Goal: Information Seeking & Learning: Learn about a topic

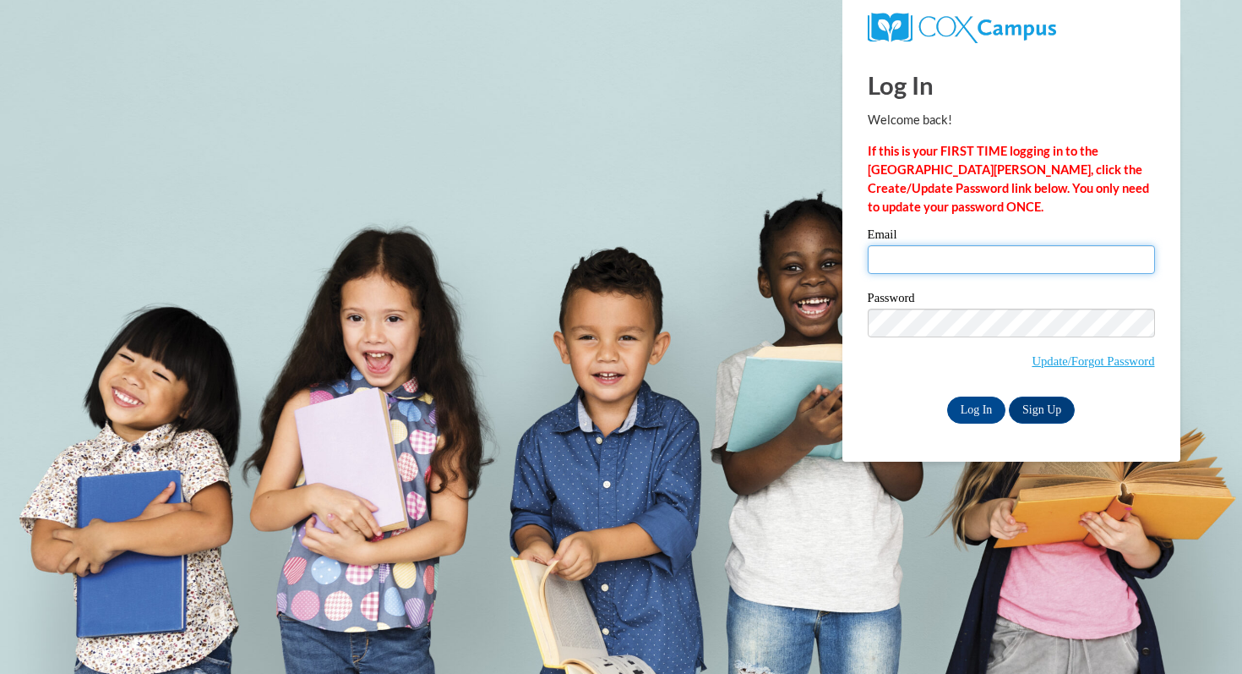
click at [932, 247] on input "Email" at bounding box center [1011, 259] width 287 height 29
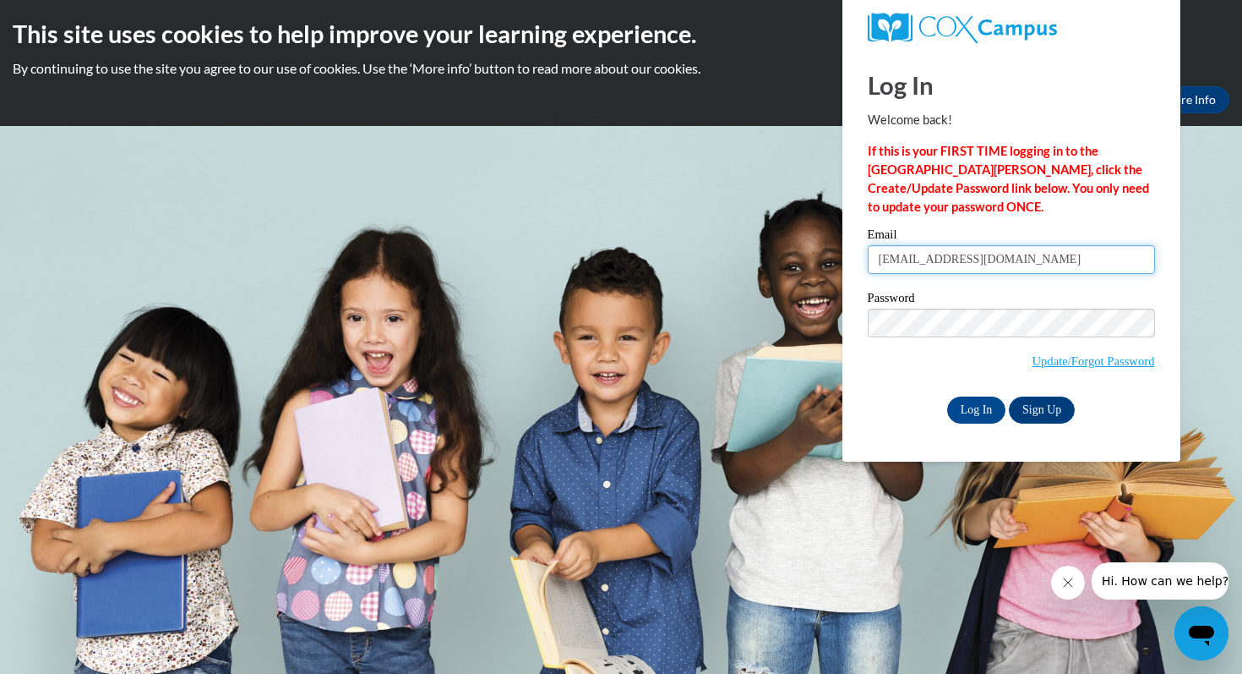
type input "marein5307@ung.edu"
click at [978, 404] on input "Log In" at bounding box center [976, 409] width 59 height 27
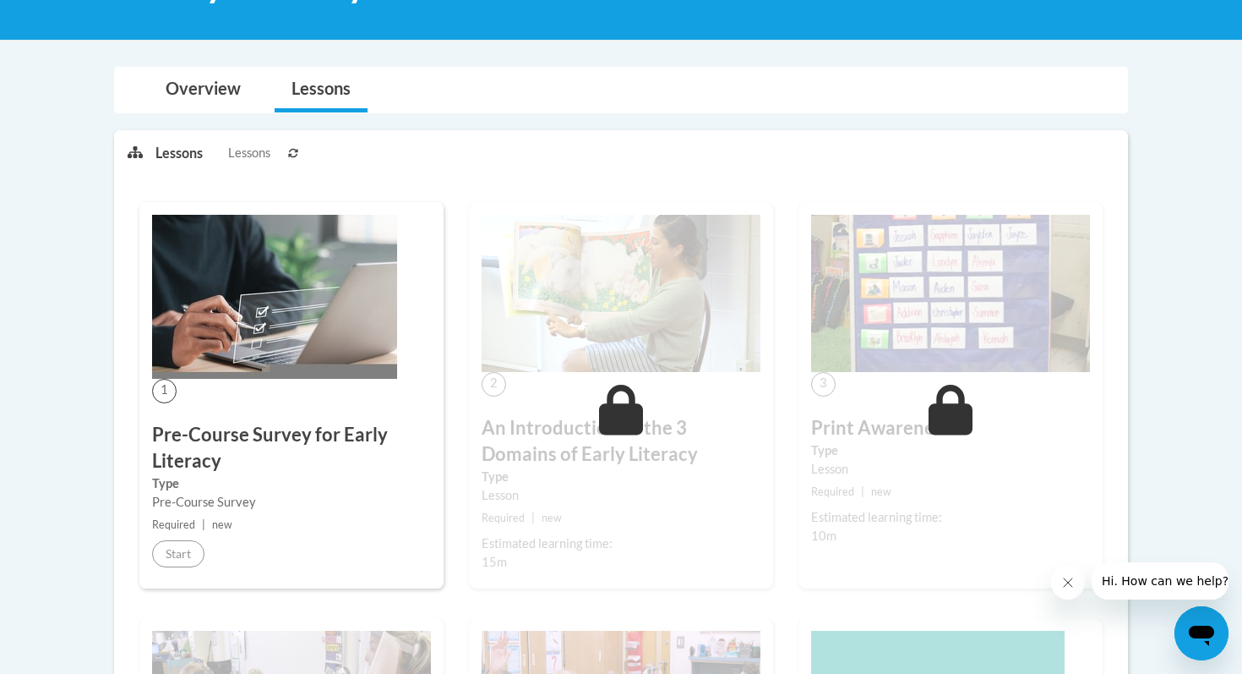
scroll to position [313, 0]
click at [277, 297] on img at bounding box center [274, 296] width 245 height 164
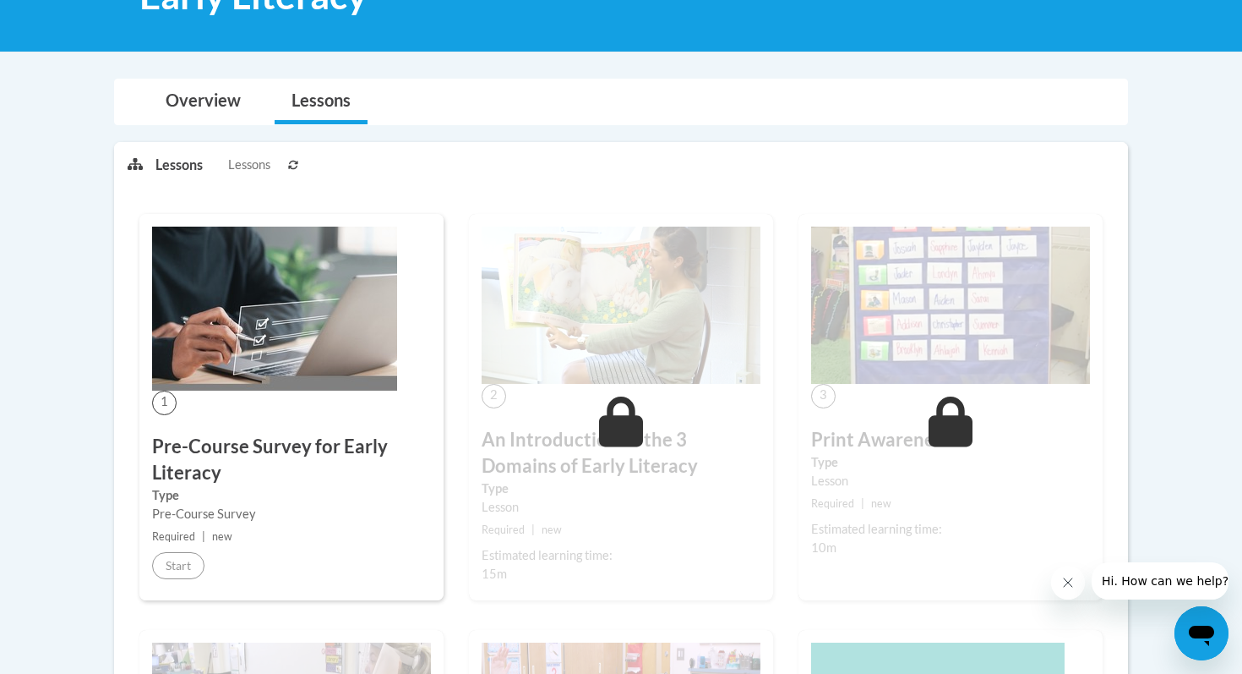
scroll to position [301, 0]
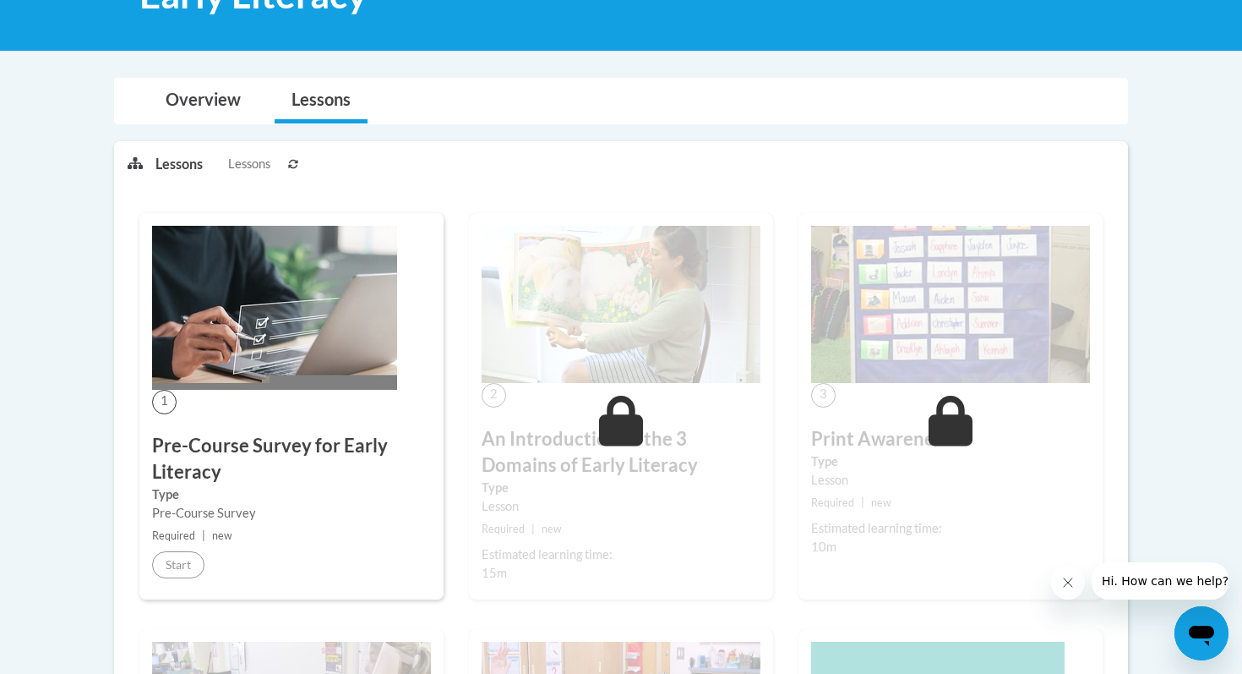
click at [163, 401] on span "1" at bounding box center [164, 402] width 25 height 25
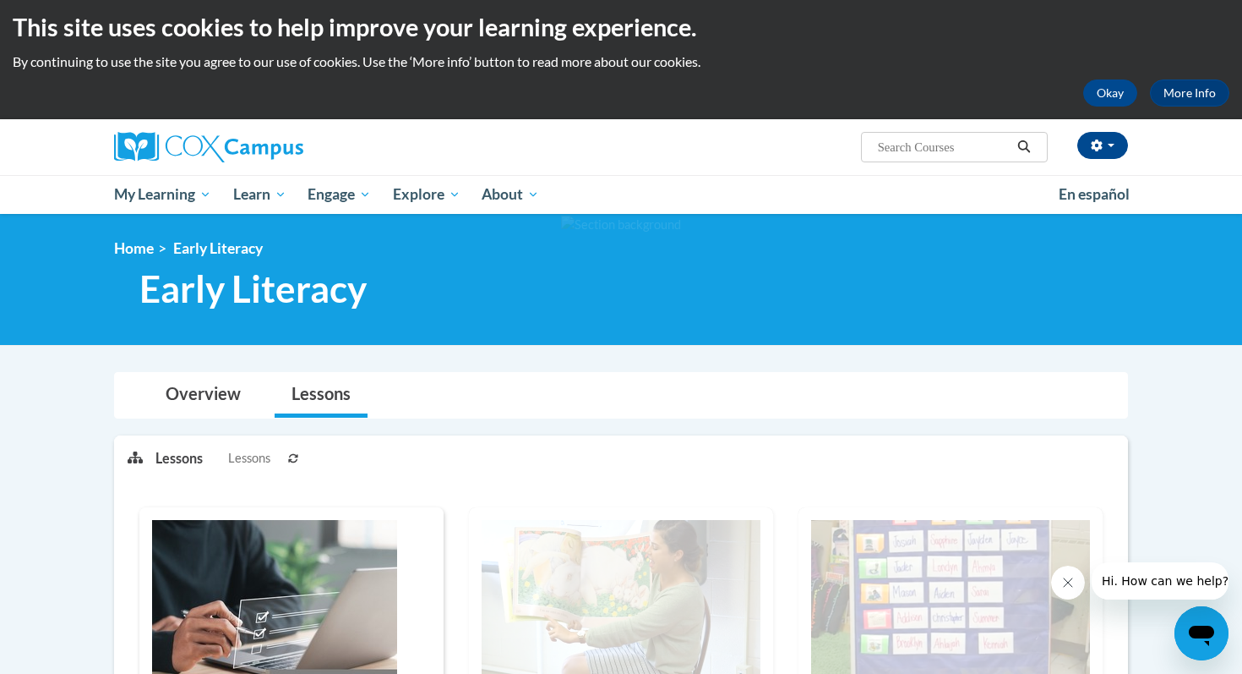
scroll to position [0, 0]
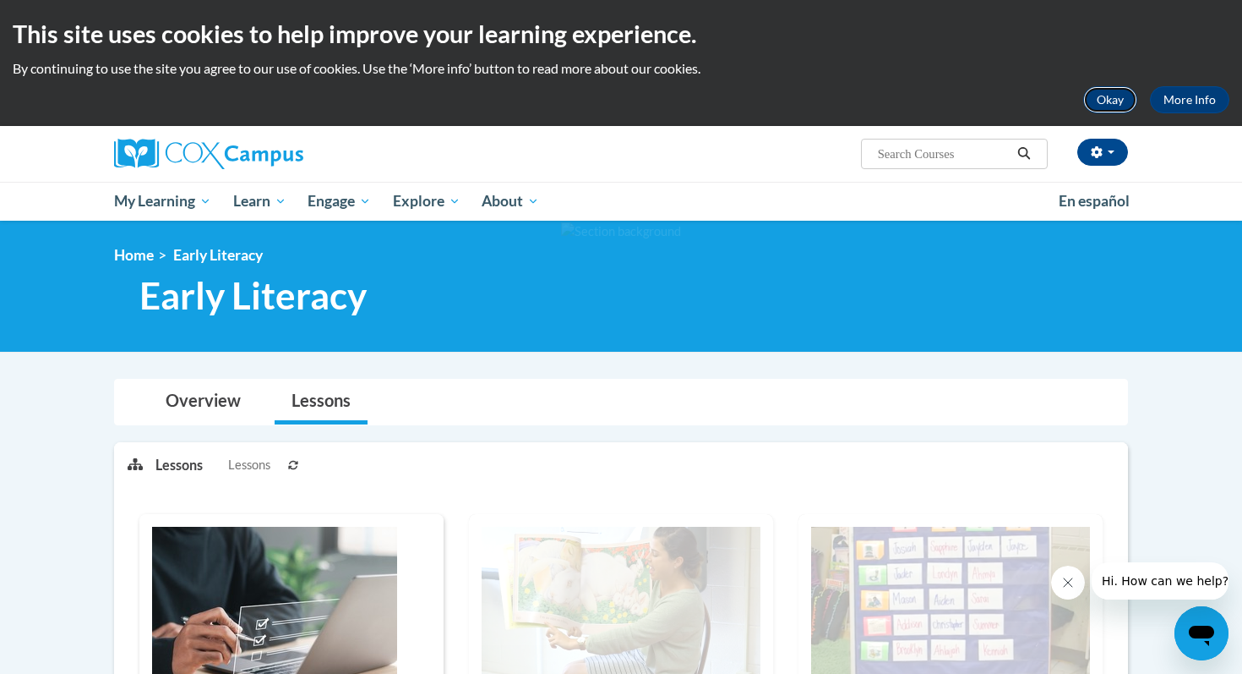
click at [1112, 102] on button "Okay" at bounding box center [1110, 99] width 54 height 27
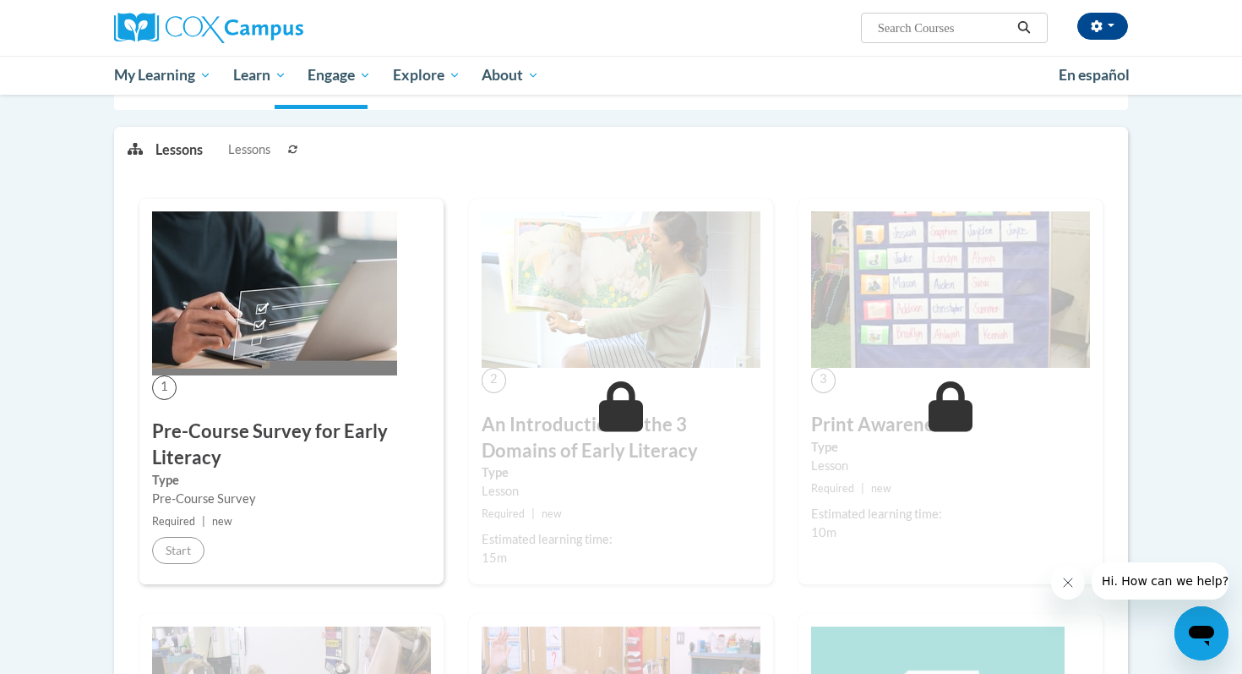
scroll to position [198, 0]
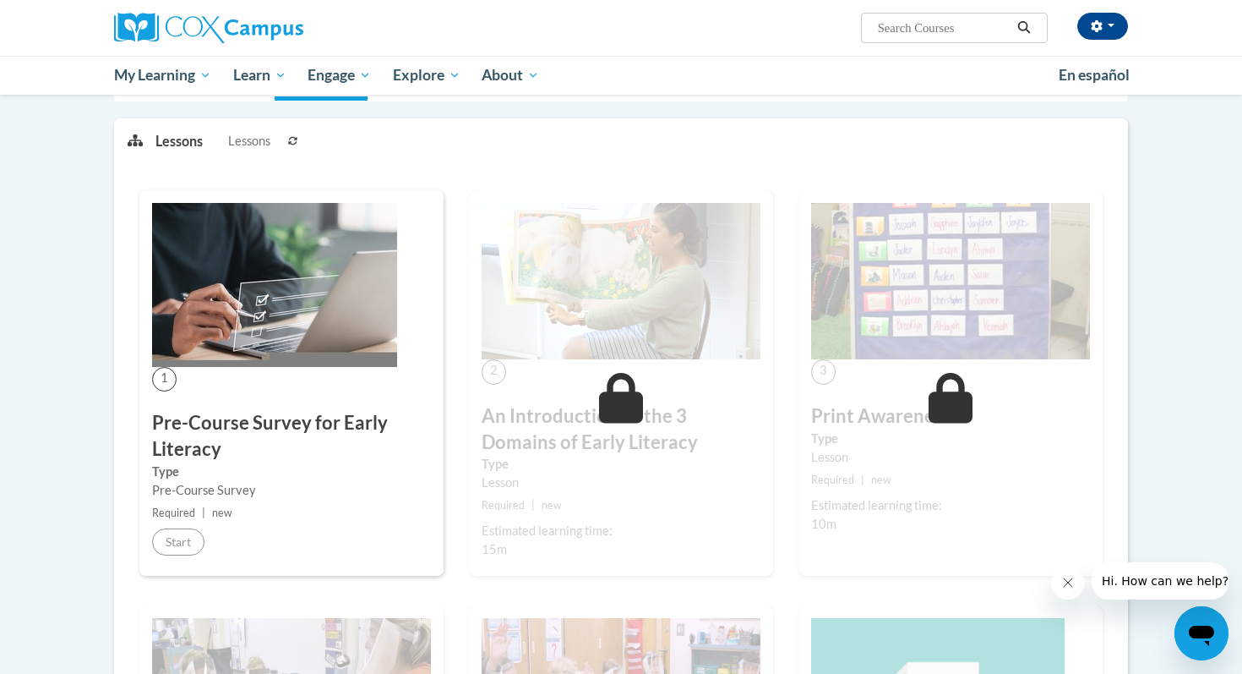
click at [163, 378] on span "1" at bounding box center [164, 379] width 25 height 25
click at [249, 142] on span "Lessons" at bounding box center [249, 141] width 42 height 19
click at [192, 134] on p "Lessons" at bounding box center [178, 141] width 47 height 19
click at [139, 139] on icon at bounding box center [135, 141] width 15 height 14
click at [292, 142] on icon at bounding box center [293, 141] width 10 height 10
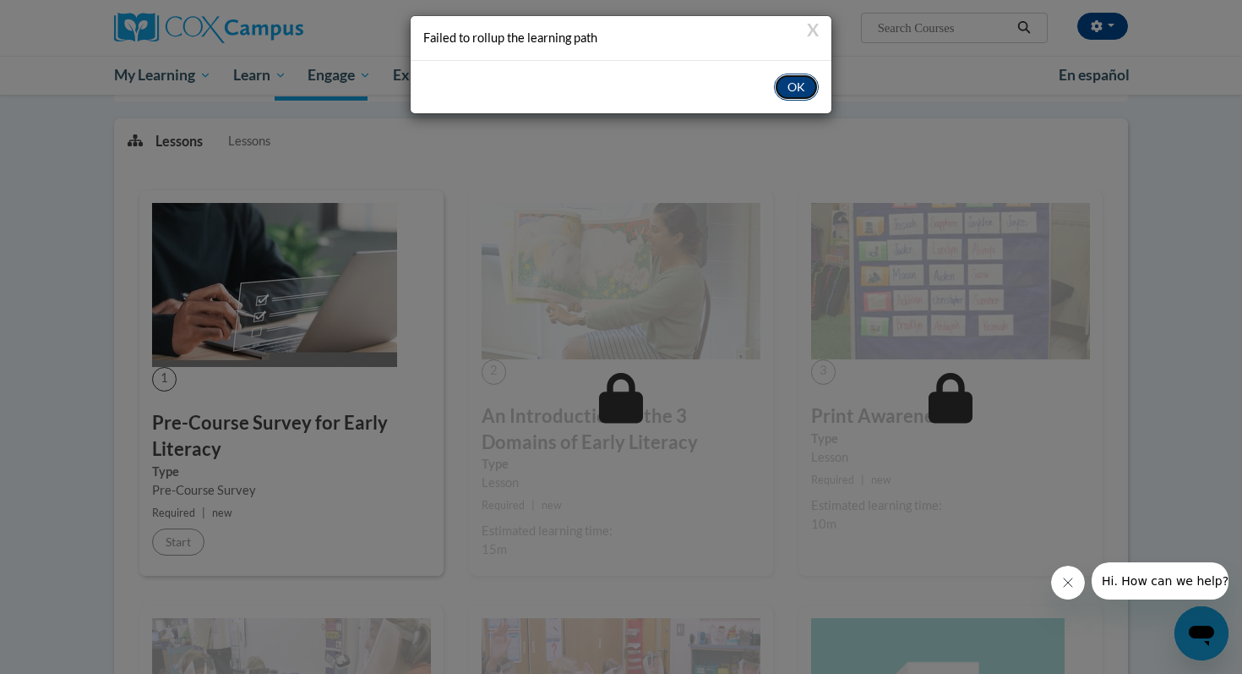
click at [805, 86] on button "OK" at bounding box center [796, 87] width 45 height 27
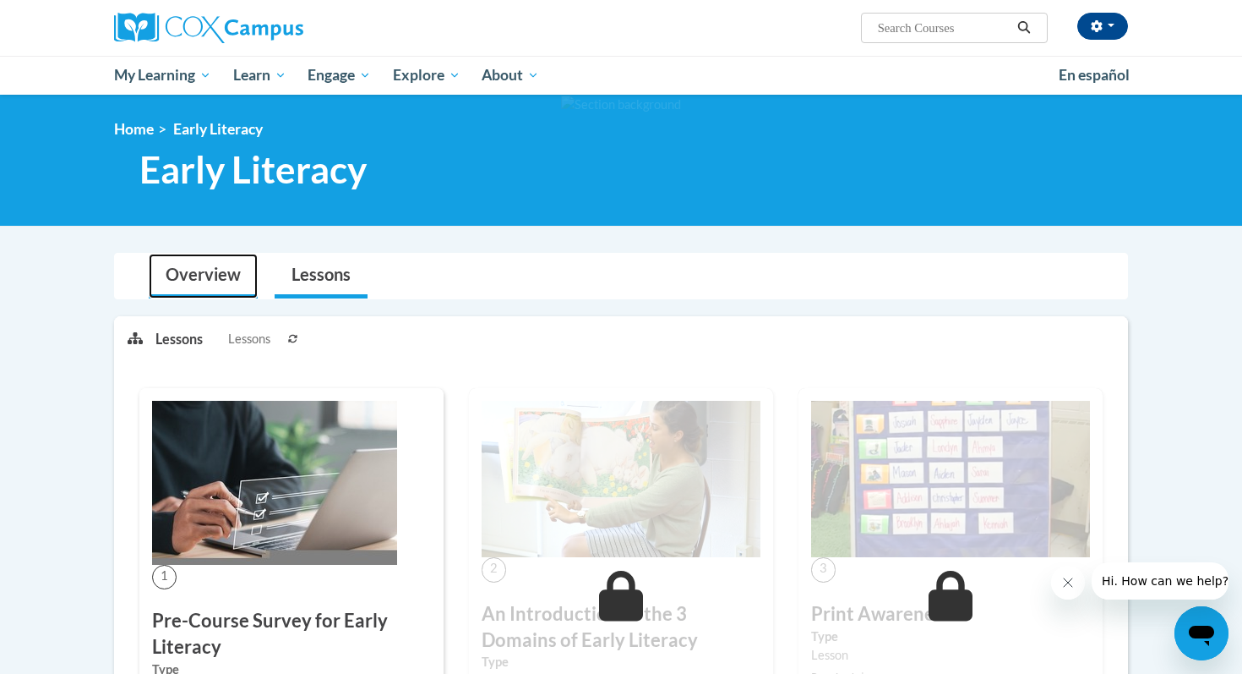
click at [192, 258] on link "Overview" at bounding box center [203, 276] width 109 height 45
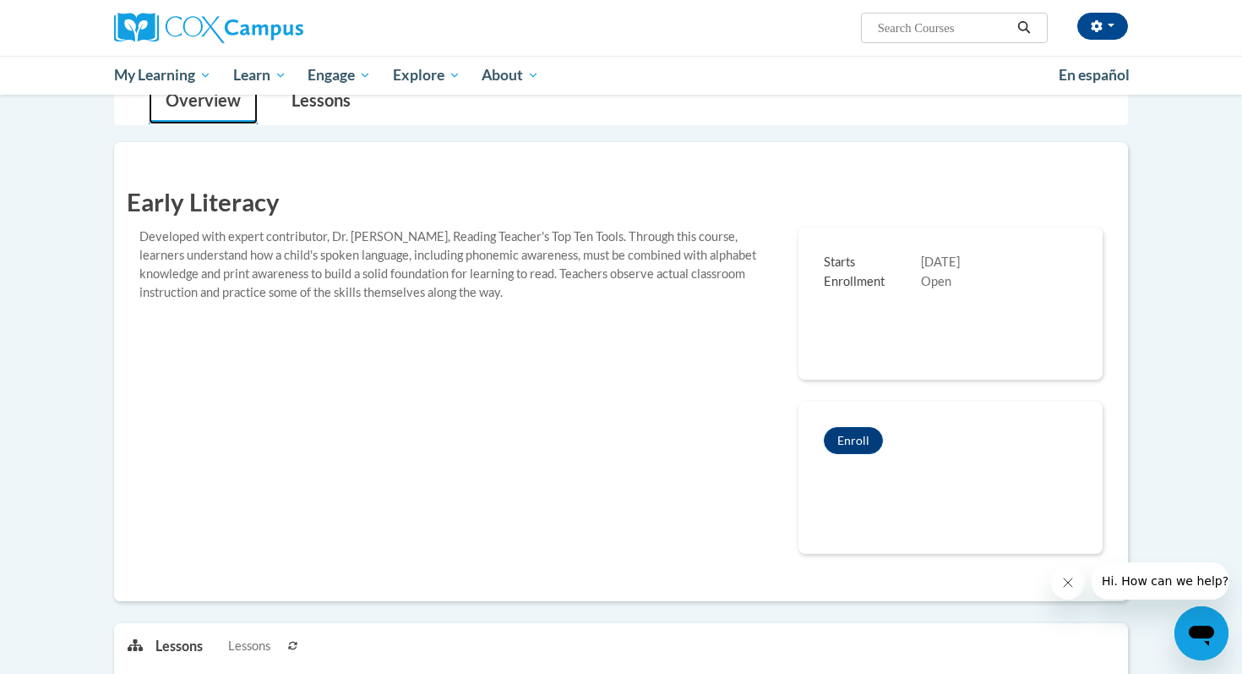
scroll to position [180, 0]
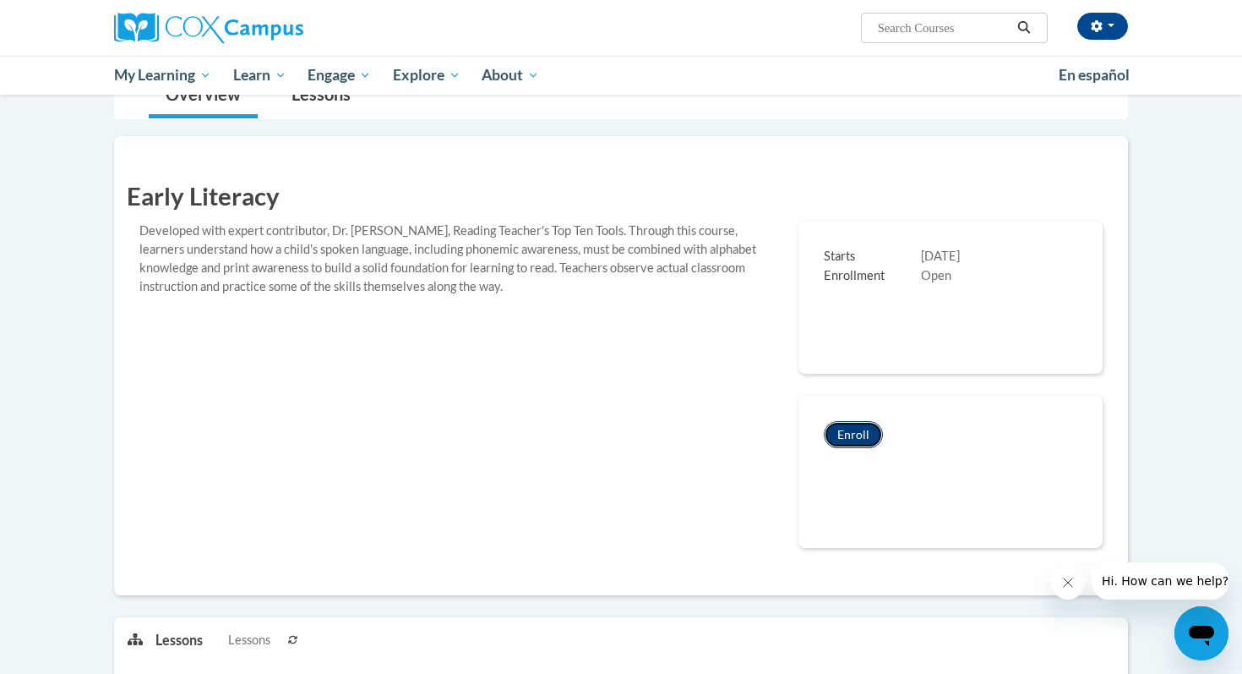
click at [847, 434] on button "Enroll" at bounding box center [853, 434] width 59 height 27
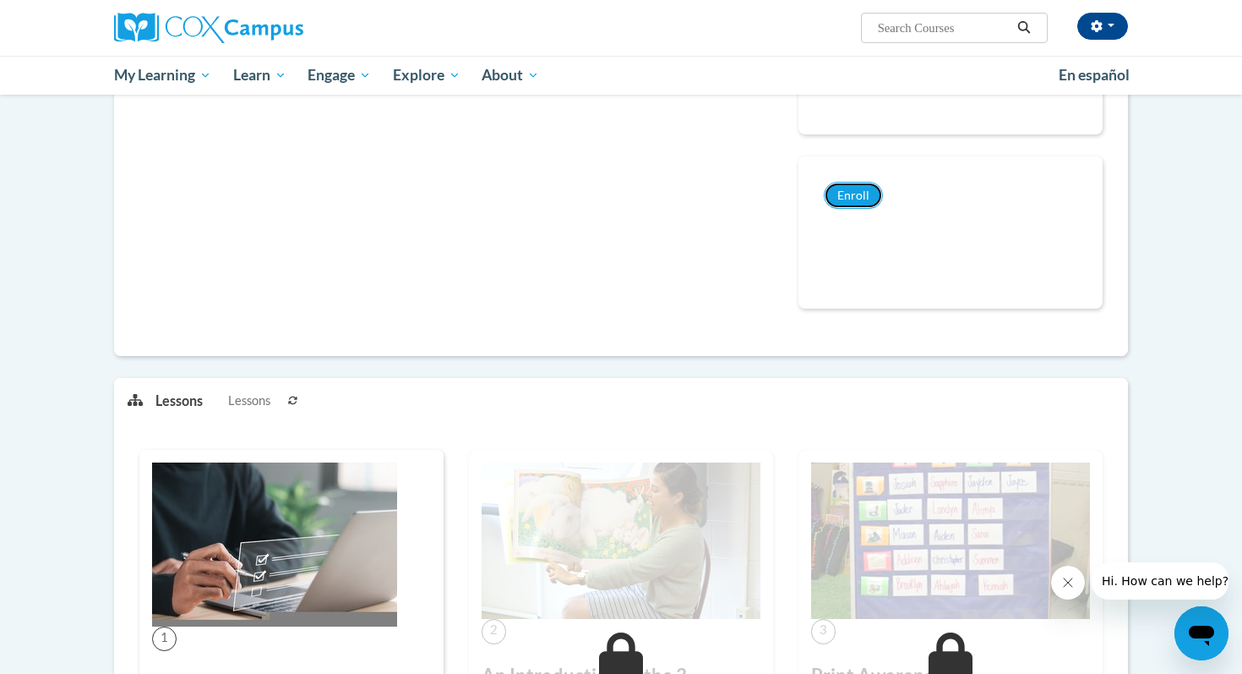
scroll to position [757, 0]
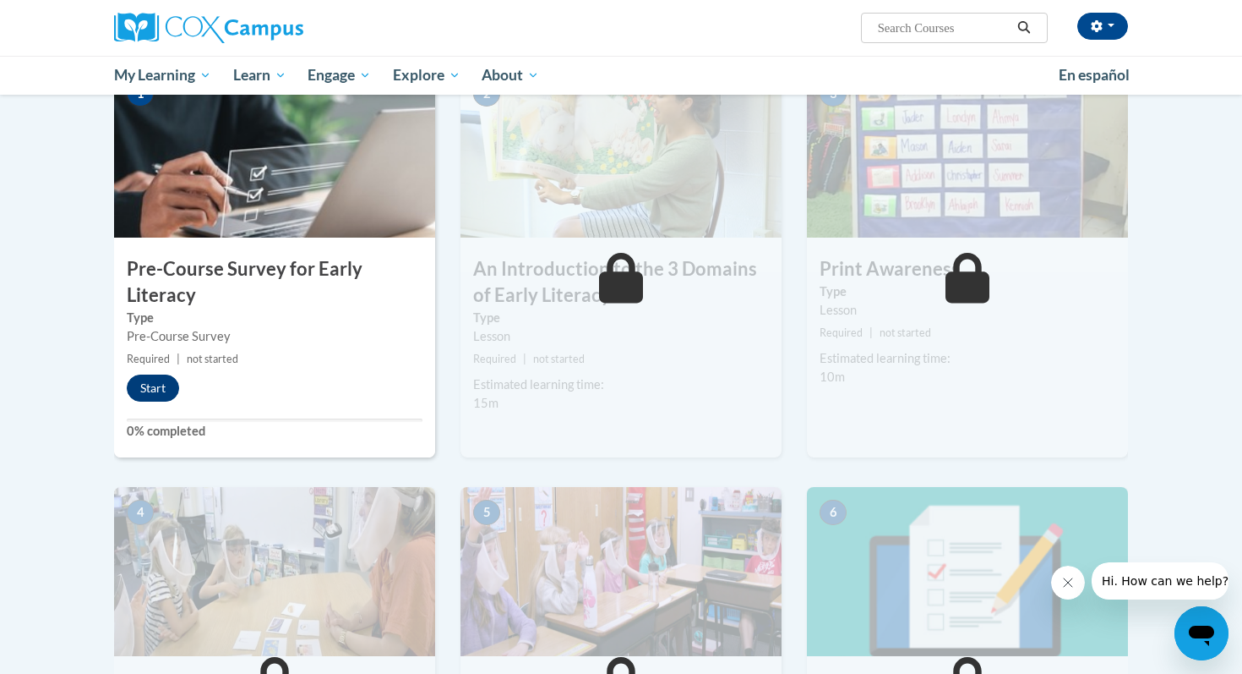
scroll to position [249, 0]
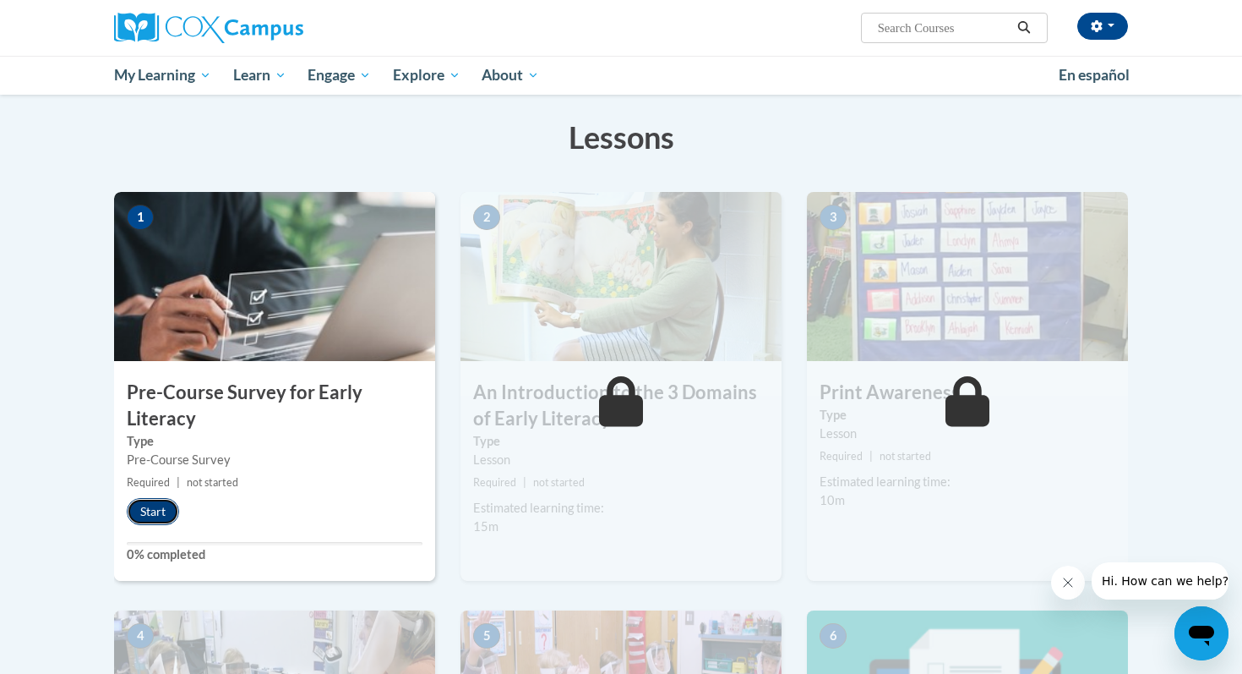
click at [139, 517] on button "Start" at bounding box center [153, 511] width 52 height 27
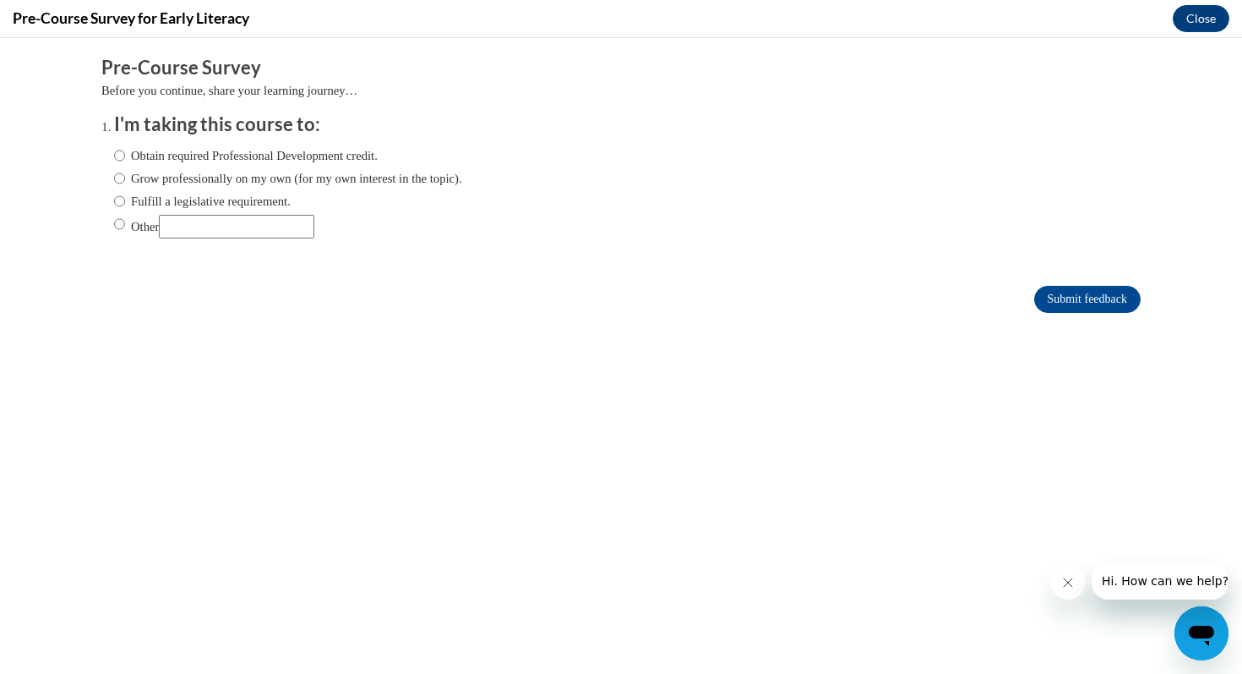
scroll to position [0, 0]
click at [116, 221] on input "Other" at bounding box center [119, 224] width 11 height 19
radio input "true"
click at [1039, 287] on input "Submit feedback" at bounding box center [1087, 299] width 106 height 27
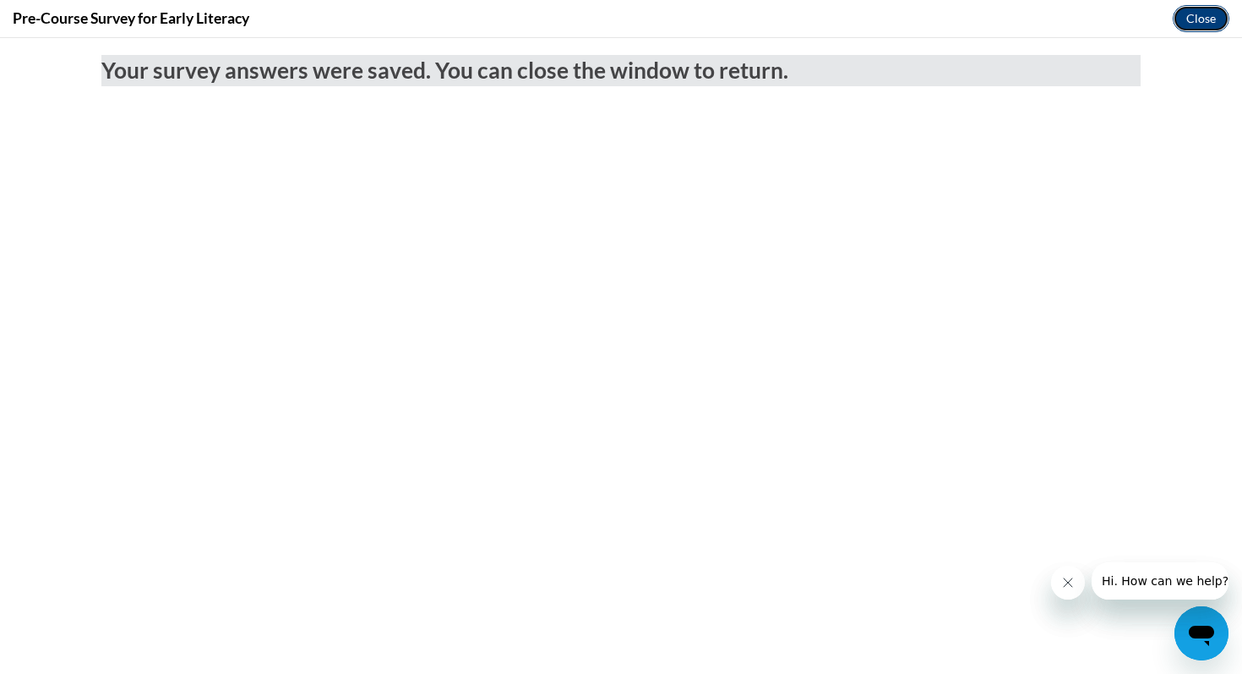
click at [1197, 17] on button "Close" at bounding box center [1201, 18] width 57 height 27
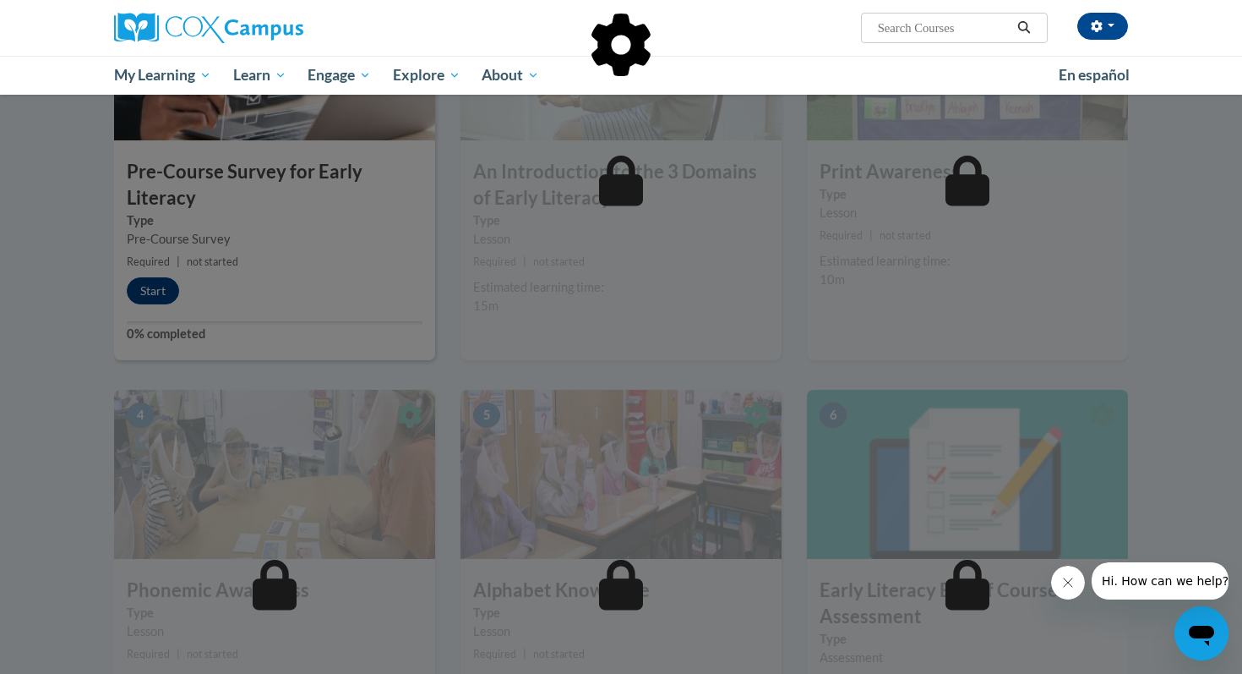
scroll to position [379, 0]
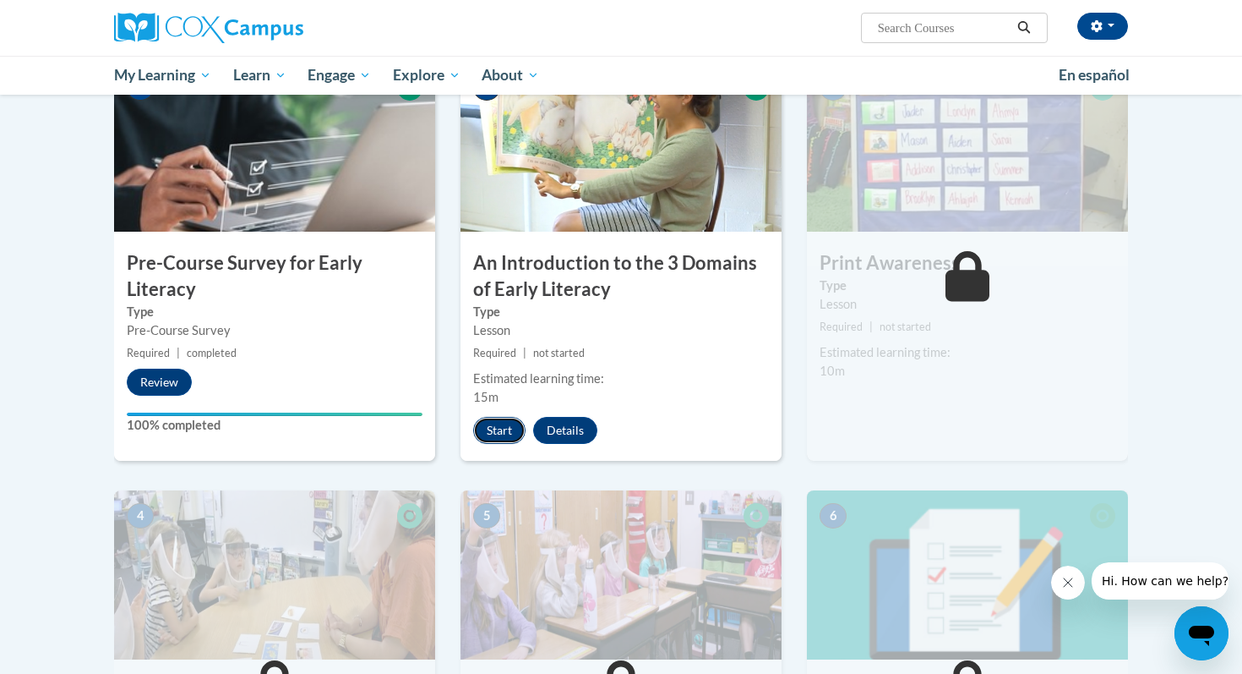
click at [490, 434] on button "Start" at bounding box center [499, 430] width 52 height 27
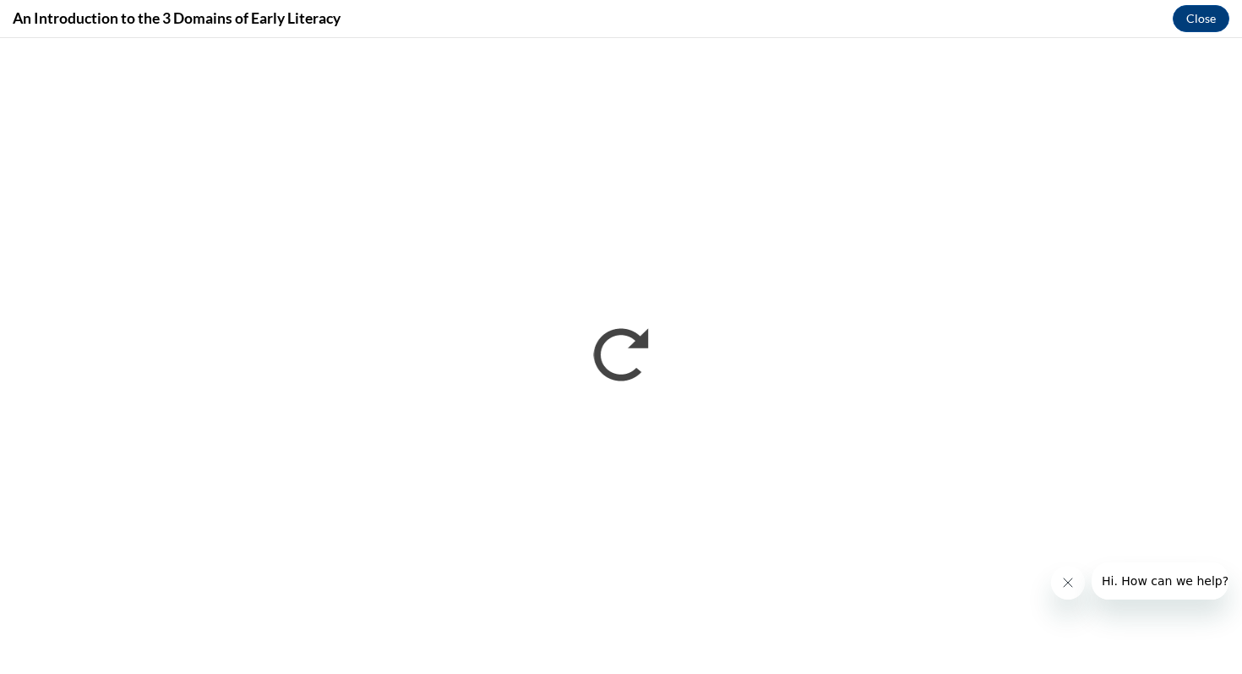
scroll to position [0, 0]
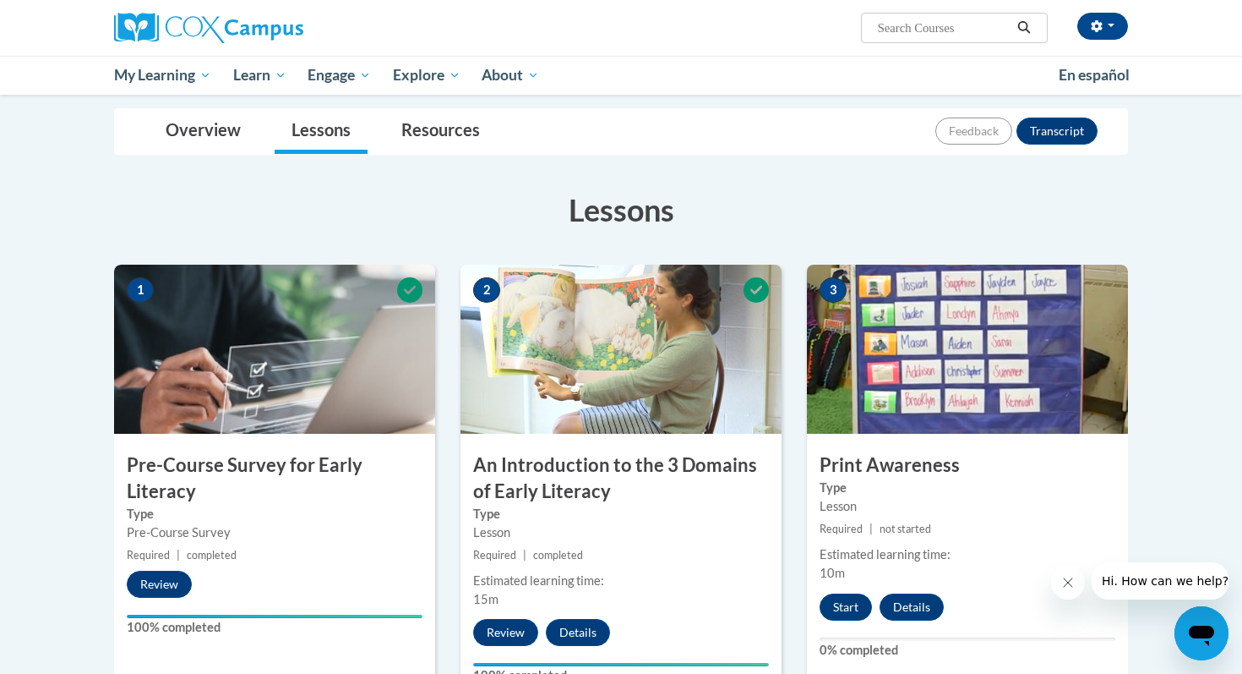
scroll to position [258, 0]
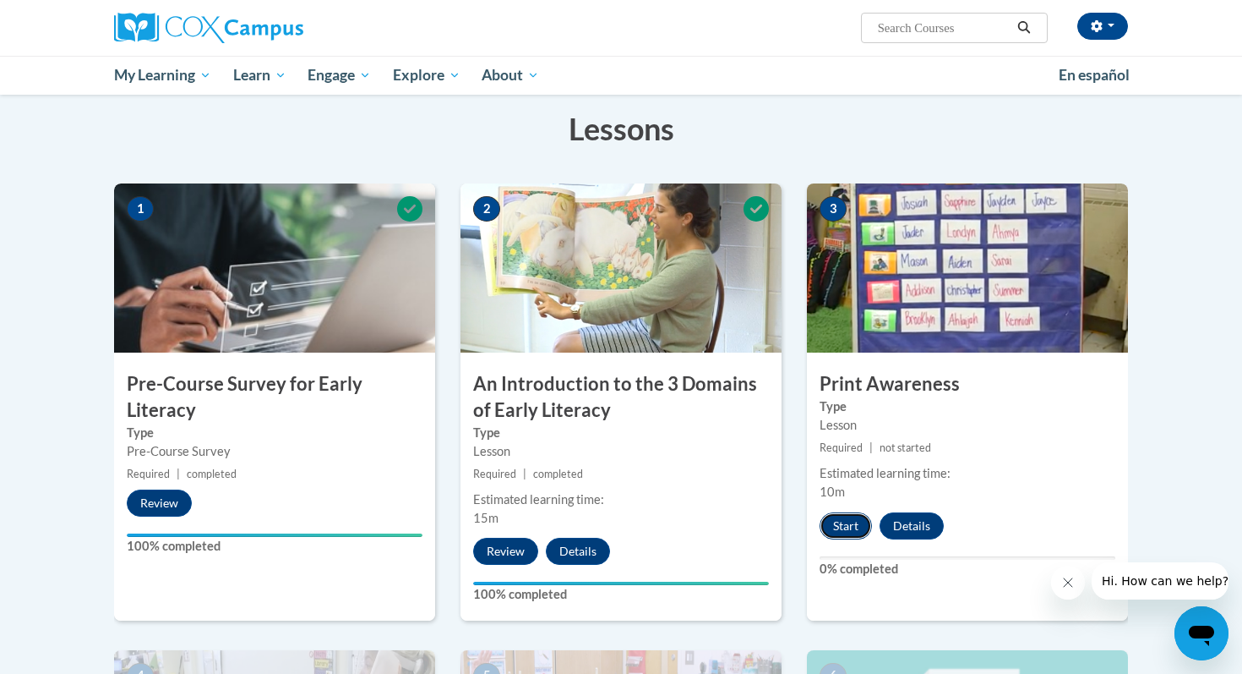
click at [848, 523] on button "Start" at bounding box center [846, 525] width 52 height 27
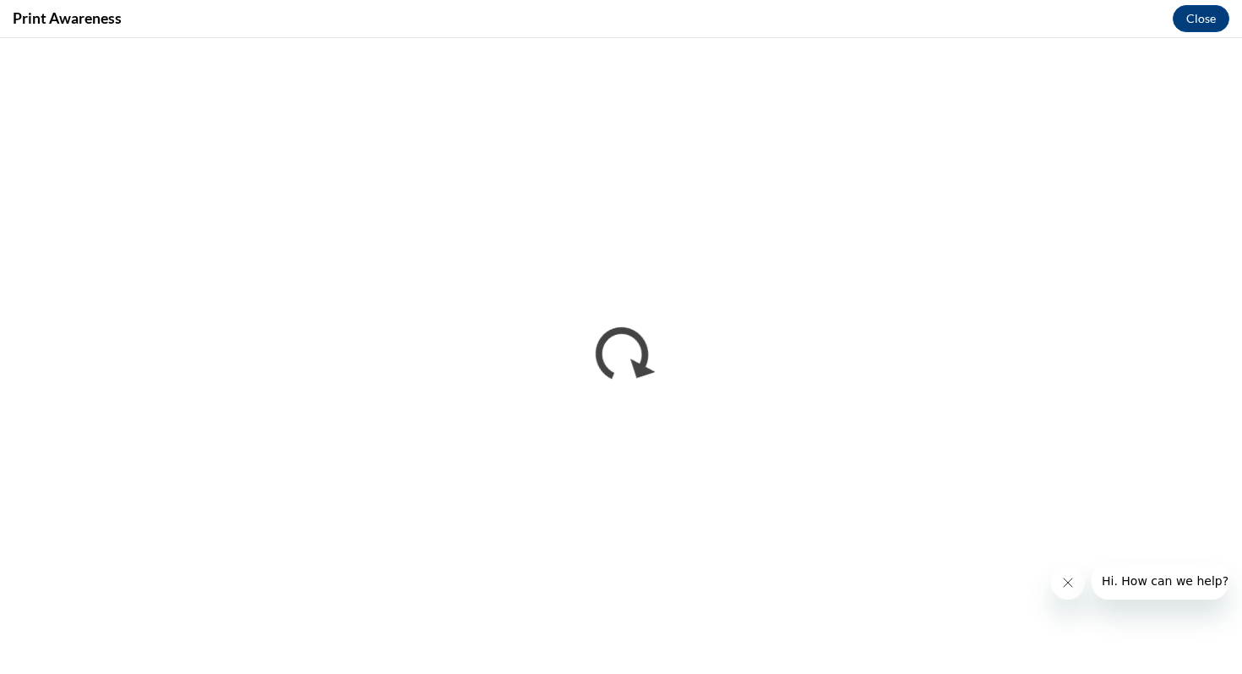
scroll to position [0, 0]
